Goal: Transaction & Acquisition: Purchase product/service

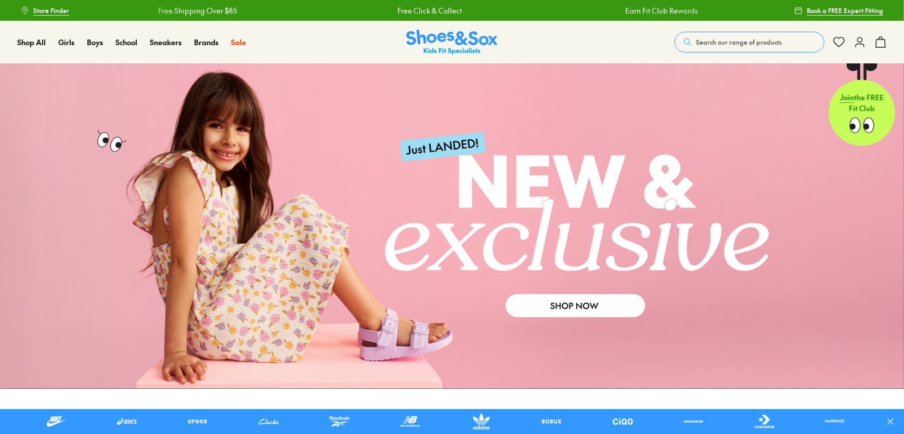
click at [744, 42] on span "Search our range of products" at bounding box center [739, 41] width 86 height 9
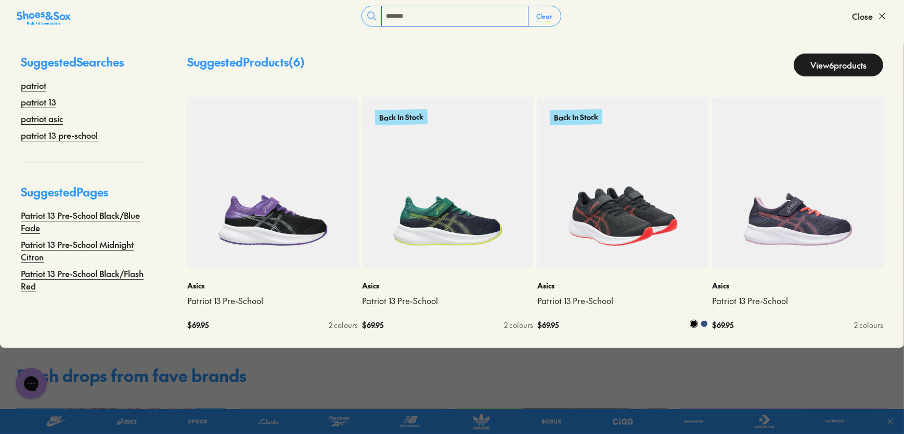
scroll to position [47, 0]
type input "*******"
click at [607, 164] on img at bounding box center [622, 182] width 171 height 171
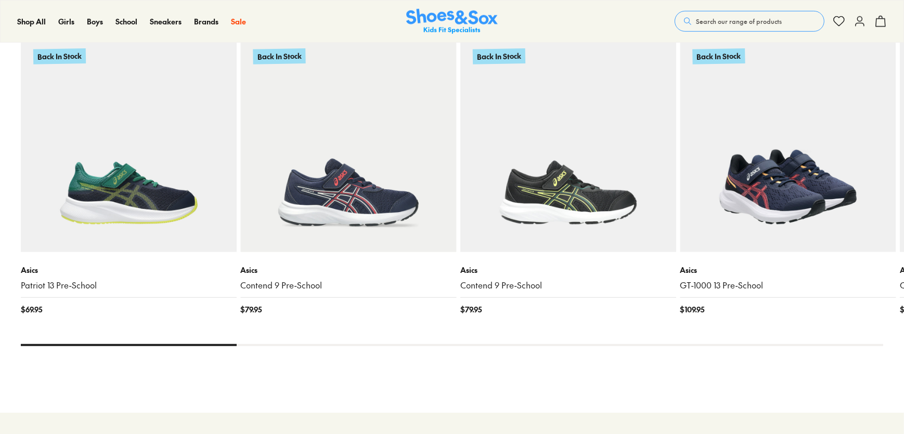
select select "*"
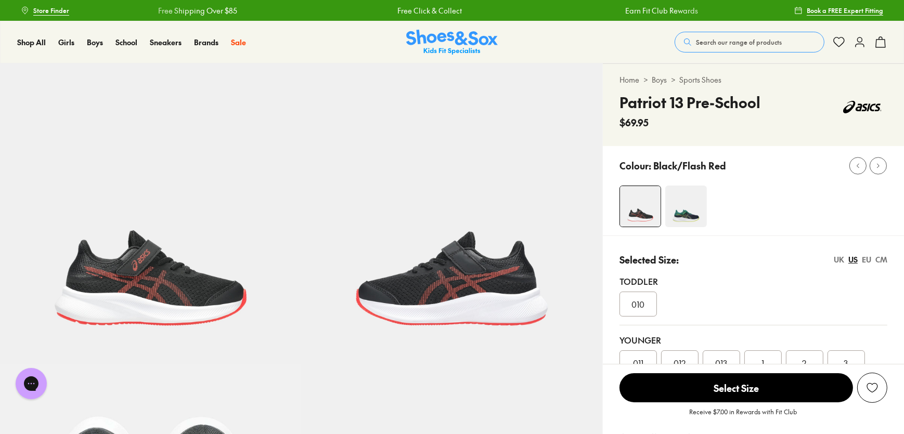
click at [447, 43] on img at bounding box center [452, 42] width 92 height 25
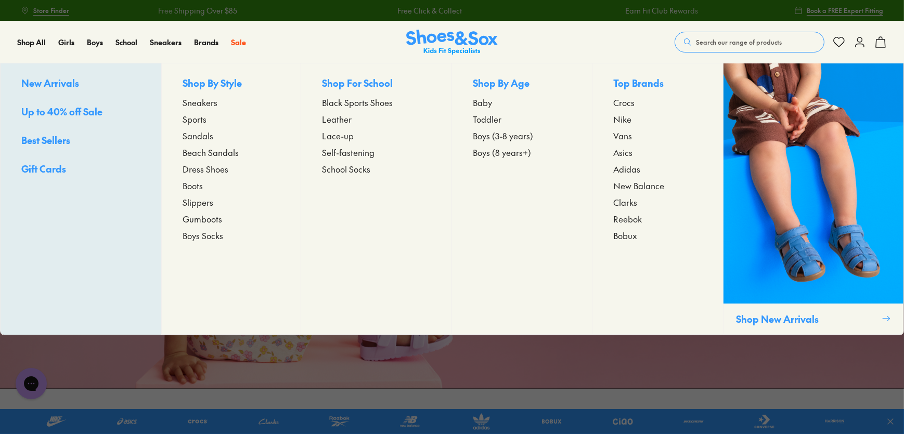
click at [627, 154] on span "Asics" at bounding box center [622, 152] width 19 height 12
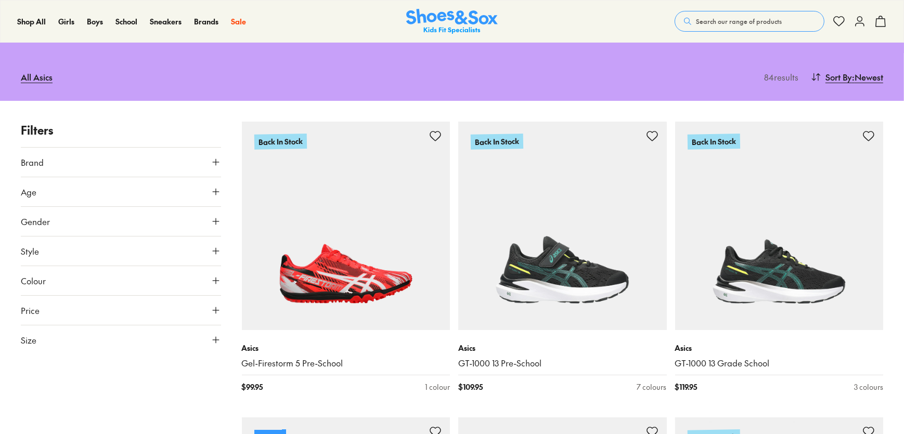
scroll to position [94, 0]
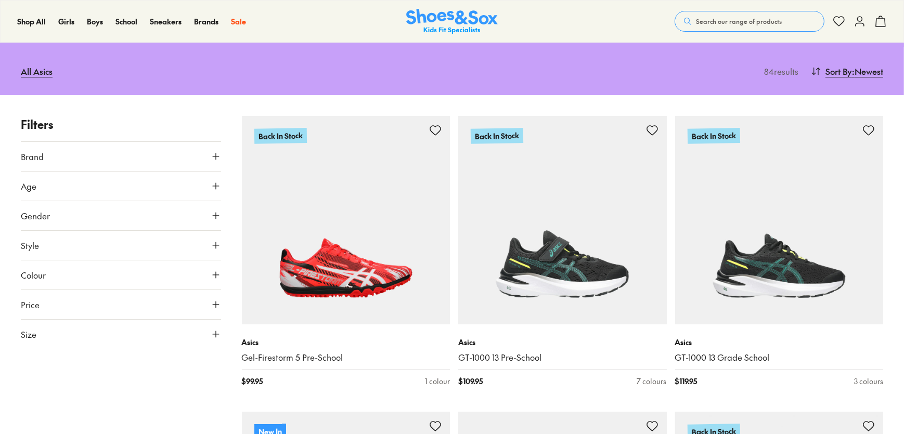
click at [215, 271] on icon at bounding box center [216, 275] width 10 height 10
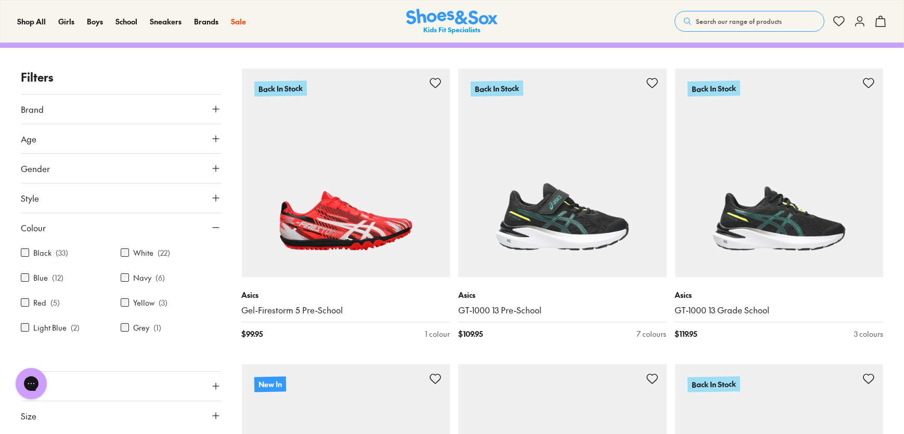
scroll to position [189, 0]
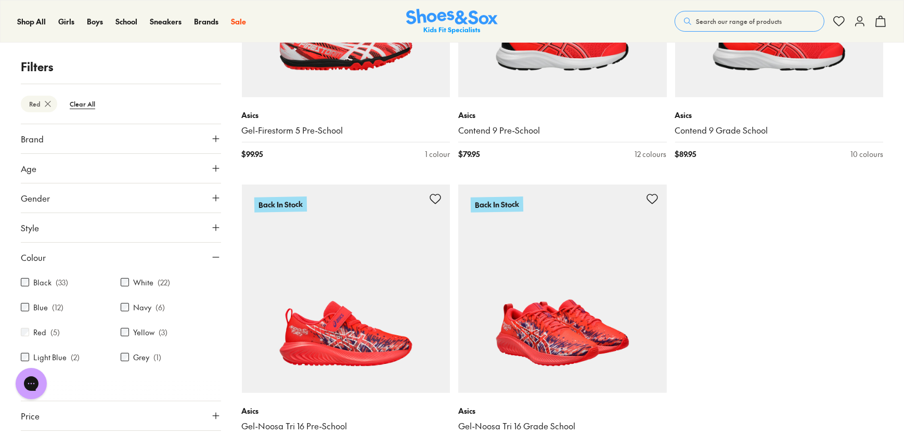
scroll to position [332, 0]
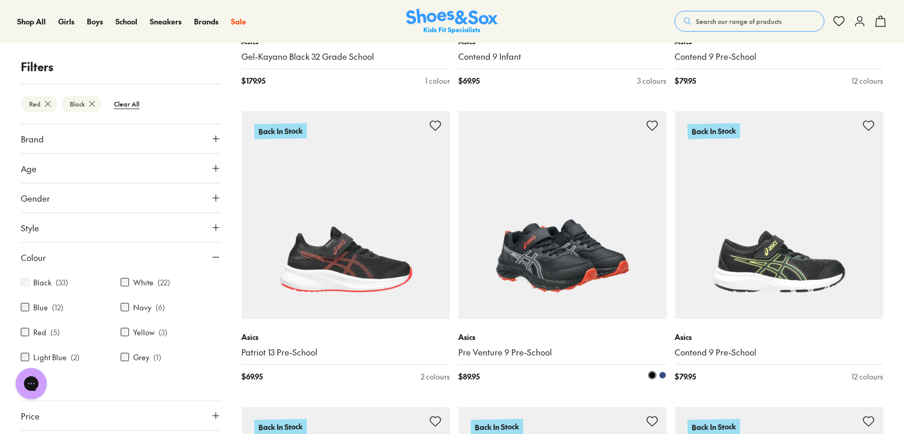
scroll to position [797, 0]
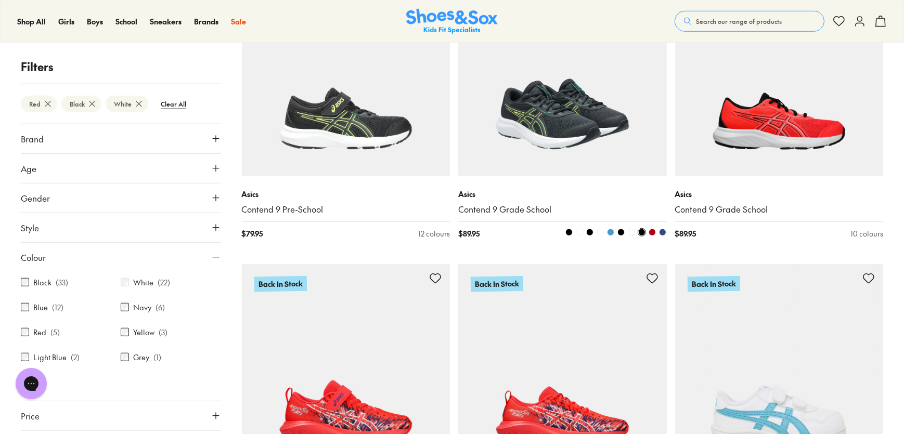
scroll to position [1175, 0]
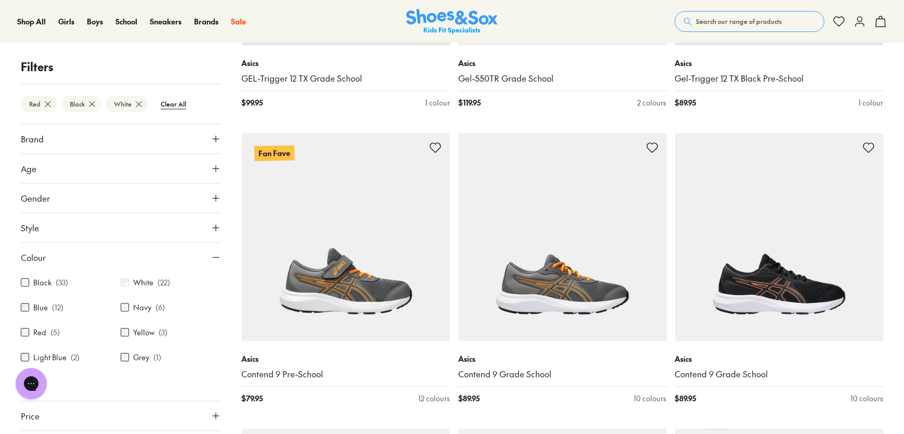
scroll to position [3484, 0]
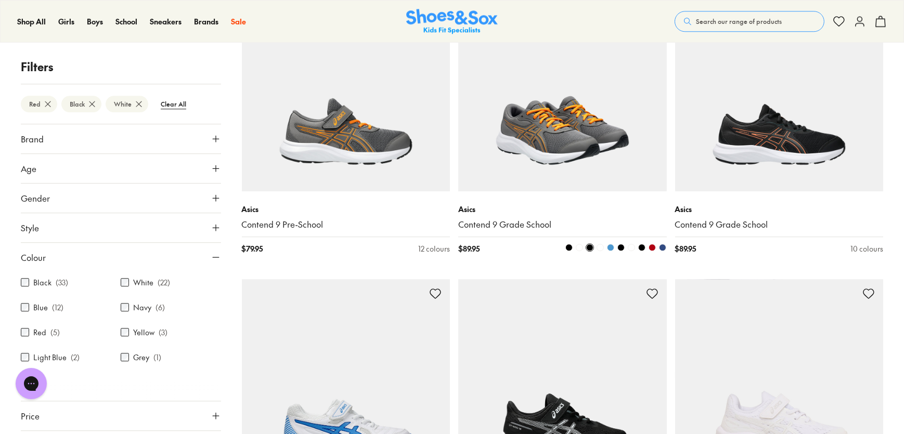
click at [655, 247] on span at bounding box center [651, 247] width 7 height 7
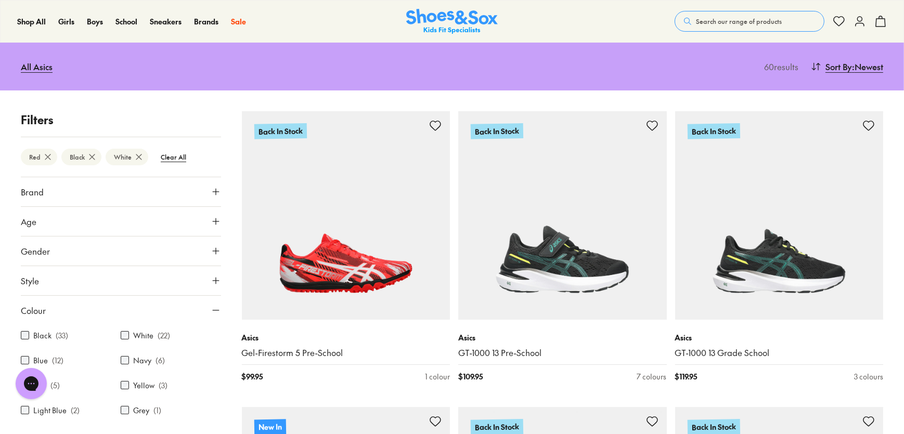
scroll to position [0, 0]
